Goal: Task Accomplishment & Management: Manage account settings

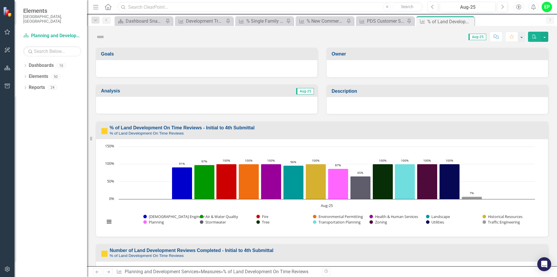
click at [289, 6] on input "text" at bounding box center [271, 7] width 306 height 10
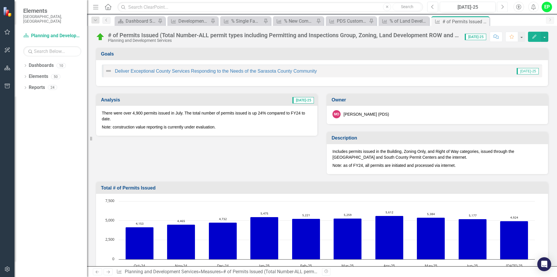
click at [505, 4] on button "Next" at bounding box center [502, 7] width 11 height 10
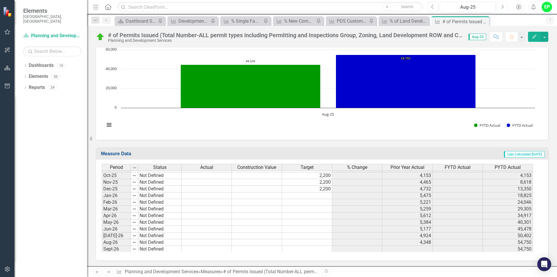
scroll to position [1103, 0]
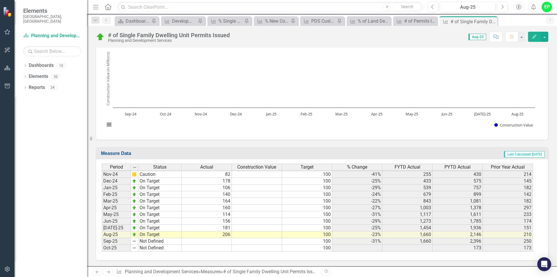
scroll to position [901, 0]
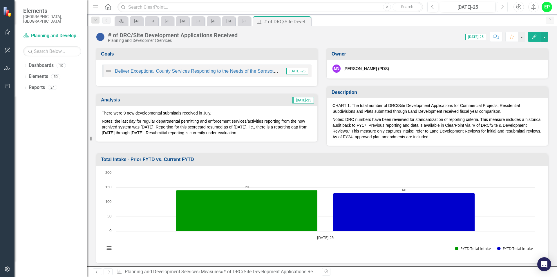
click at [503, 6] on icon "button" at bounding box center [503, 7] width 2 height 4
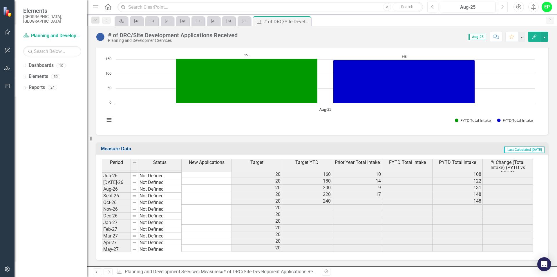
scroll to position [732, 0]
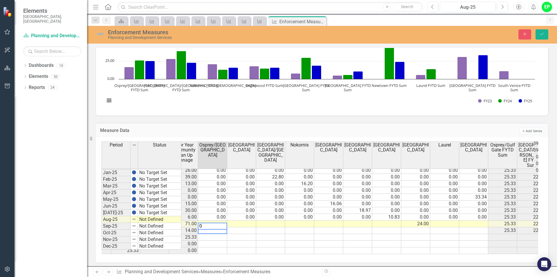
type textarea "0"
click at [220, 220] on td at bounding box center [212, 223] width 29 height 7
click at [221, 227] on td "0.00" at bounding box center [212, 230] width 29 height 7
click at [223, 220] on td at bounding box center [212, 223] width 29 height 7
type textarea "0.00"
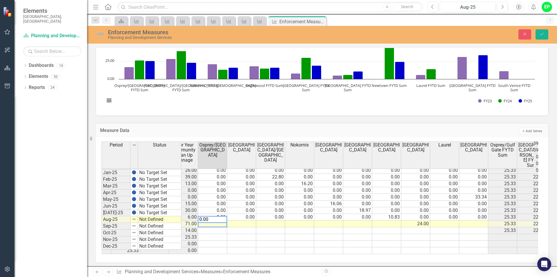
click at [239, 220] on td at bounding box center [241, 223] width 29 height 7
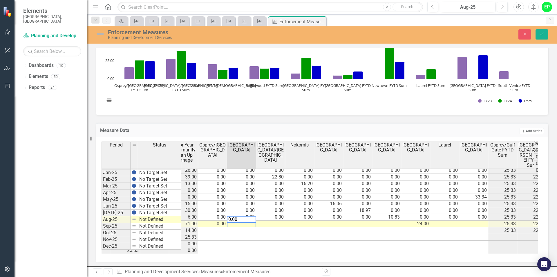
type textarea "0.00"
click at [273, 221] on td at bounding box center [270, 223] width 29 height 7
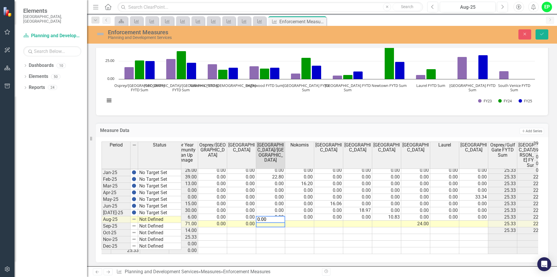
type textarea "0.00"
click at [304, 221] on td at bounding box center [299, 223] width 29 height 7
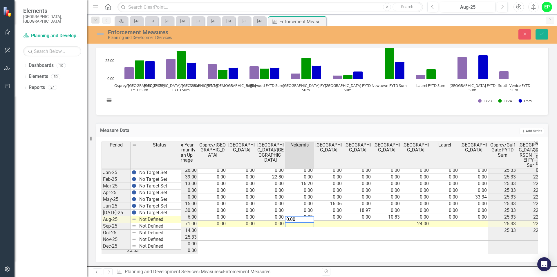
type textarea "0.00"
click at [338, 220] on td at bounding box center [328, 223] width 29 height 7
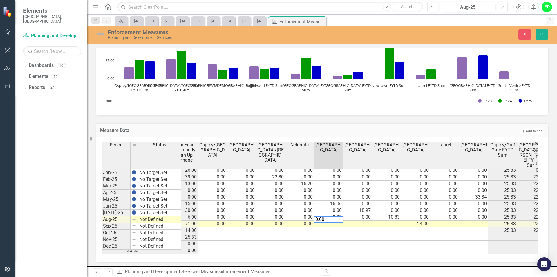
type textarea "0.00"
click at [356, 220] on td at bounding box center [357, 223] width 29 height 7
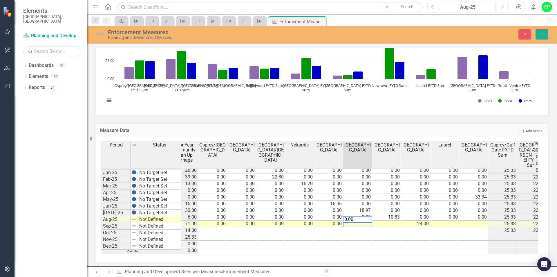
type textarea "0.00"
click at [386, 220] on td at bounding box center [386, 223] width 29 height 7
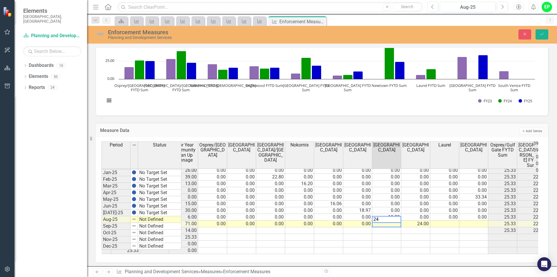
click at [419, 220] on td "24.00" at bounding box center [415, 223] width 29 height 7
drag, startPoint x: 419, startPoint y: 217, endPoint x: 419, endPoint y: 221, distance: 3.2
click at [419, 220] on td "24.00" at bounding box center [415, 223] width 29 height 7
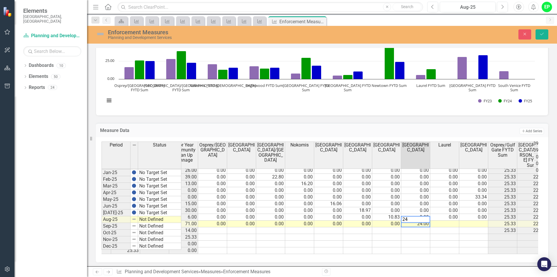
click at [420, 221] on textarea "24" at bounding box center [415, 219] width 29 height 7
drag, startPoint x: 420, startPoint y: 221, endPoint x: 408, endPoint y: 221, distance: 11.9
click at [408, 221] on textarea "24" at bounding box center [415, 219] width 29 height 7
type textarea "23.99"
click at [452, 220] on td at bounding box center [444, 223] width 29 height 7
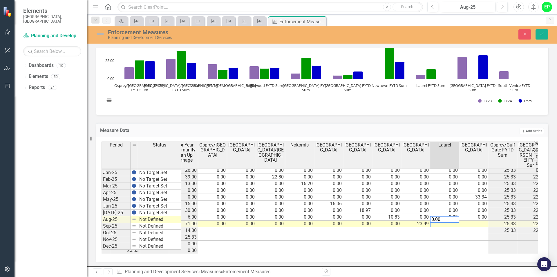
type textarea "0.00"
click at [482, 220] on td at bounding box center [473, 223] width 29 height 7
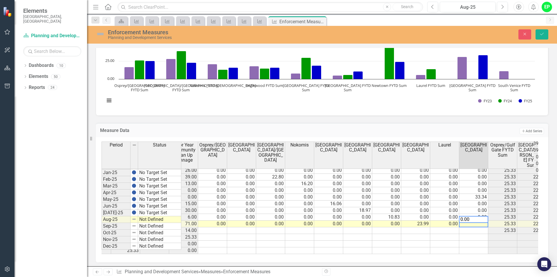
type textarea "0.00"
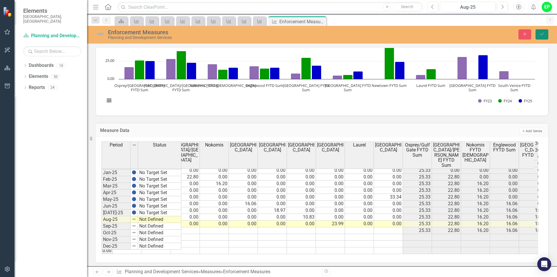
click at [540, 36] on icon "Save" at bounding box center [542, 34] width 5 height 4
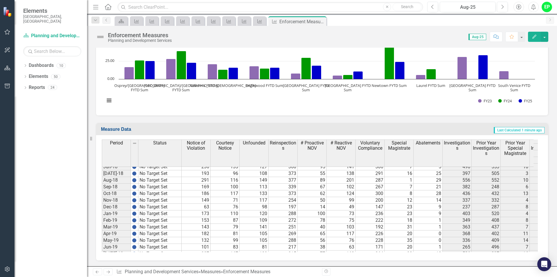
scroll to position [484, 0]
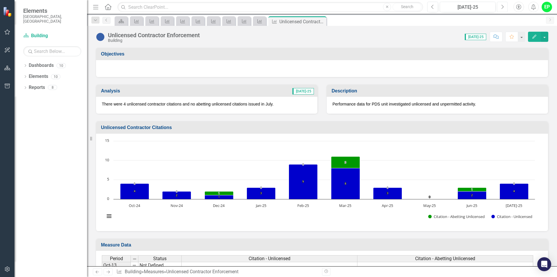
click at [504, 6] on button "Next" at bounding box center [502, 7] width 11 height 10
